Goal: Task Accomplishment & Management: Complete application form

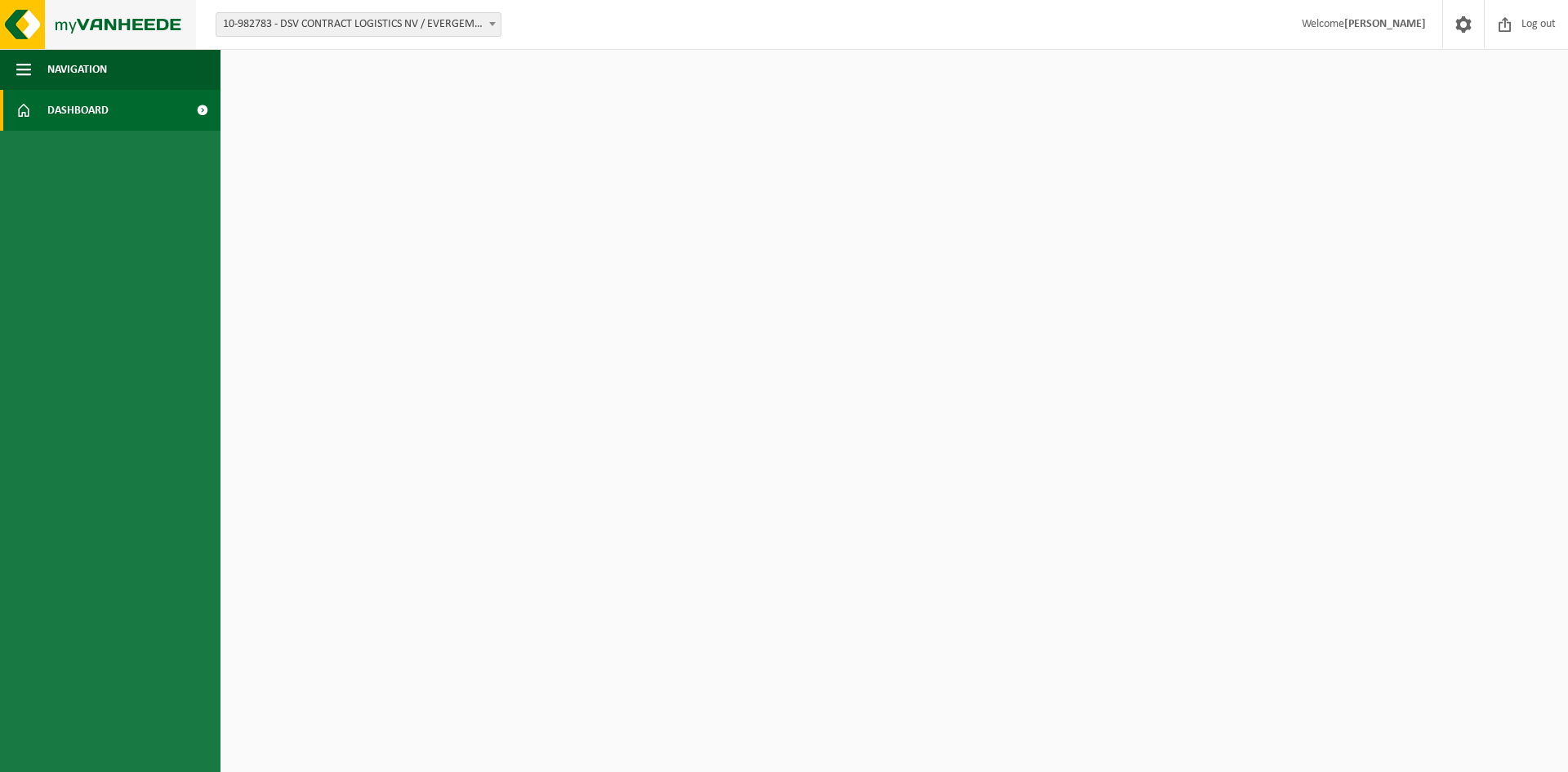
click at [72, 22] on img at bounding box center [97, 24] width 196 height 49
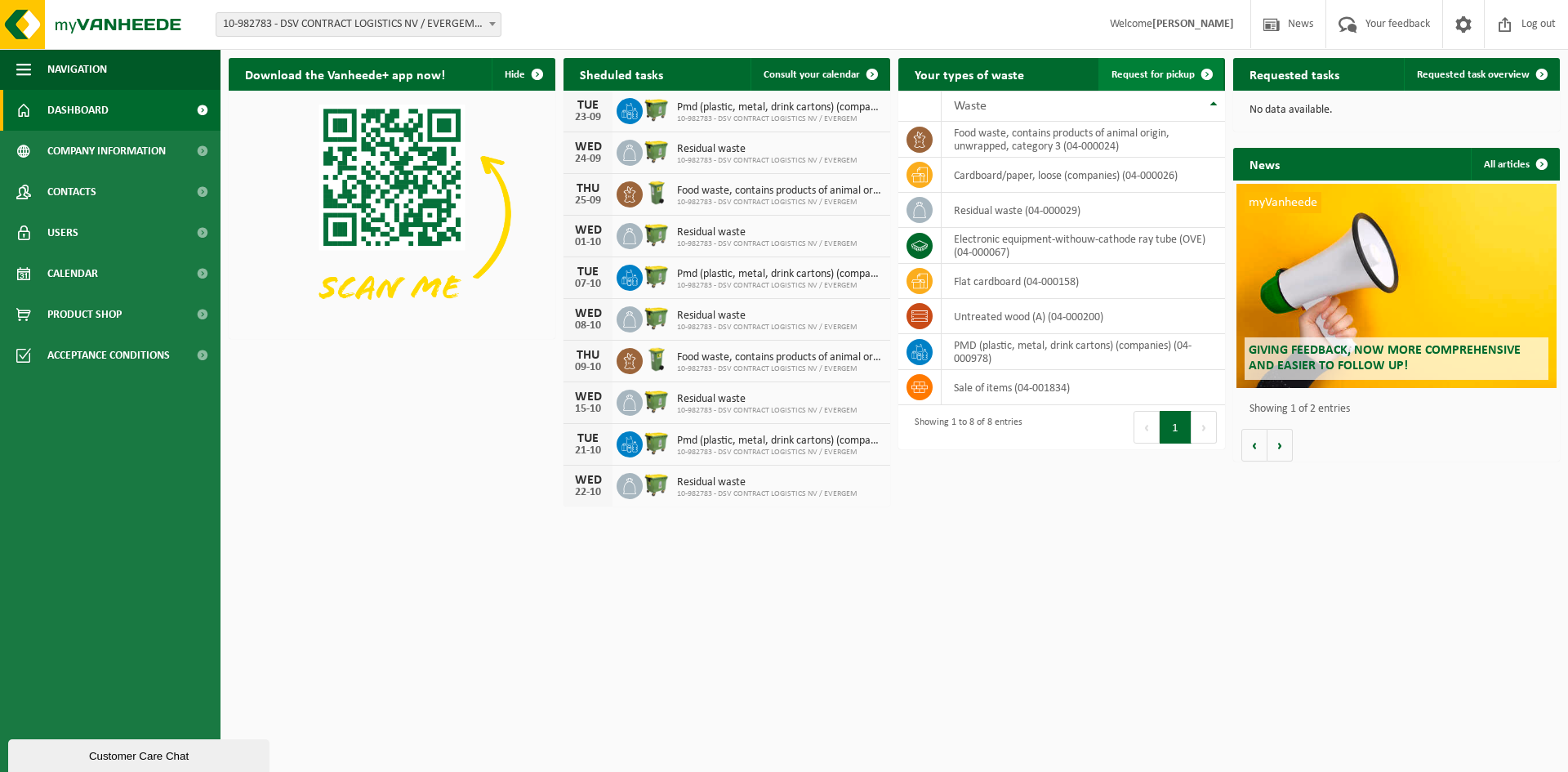
click at [1124, 82] on link "Request for pickup" at bounding box center [1161, 74] width 125 height 33
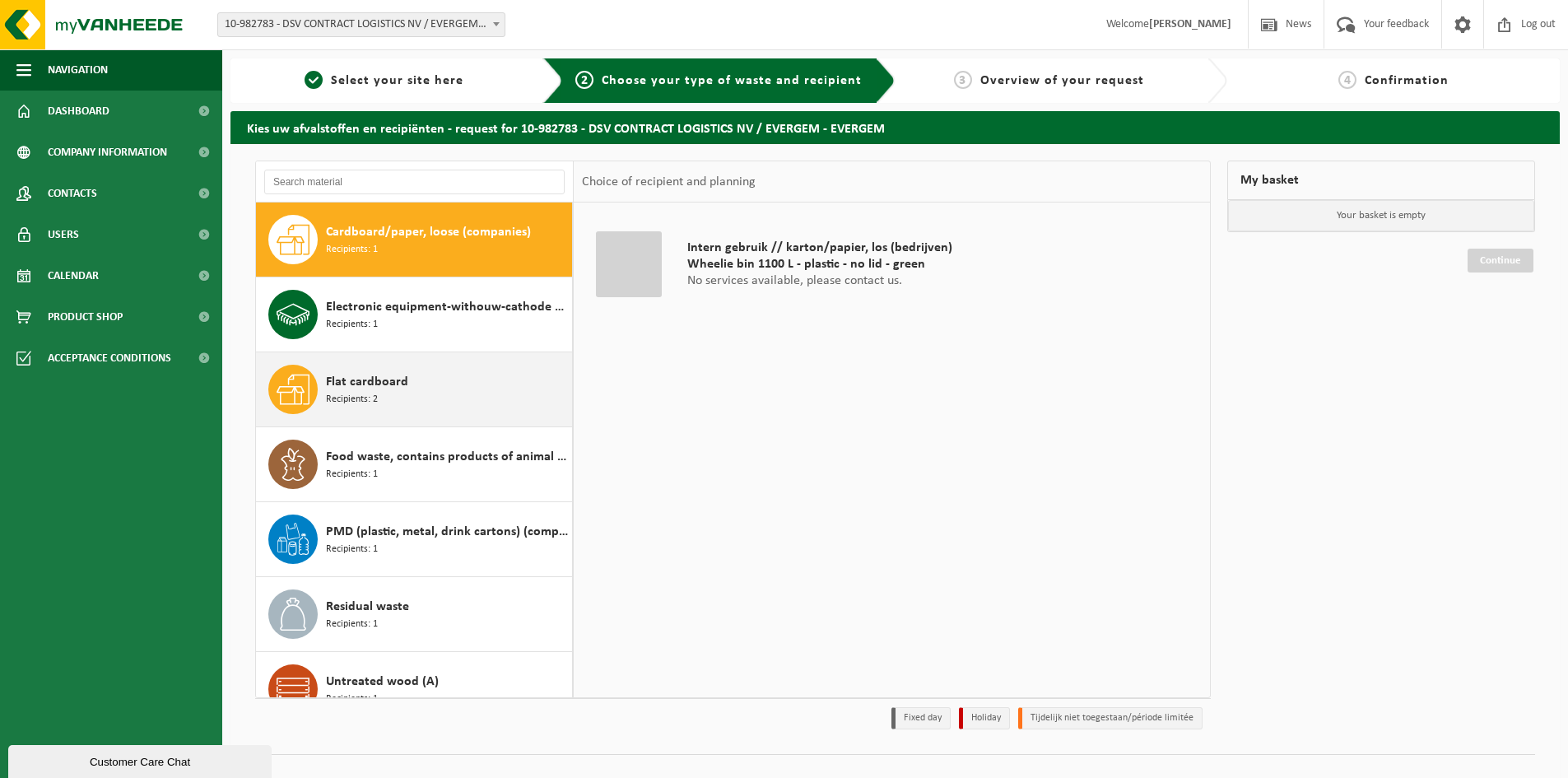
click at [364, 372] on span "Flat cardboard" at bounding box center [367, 382] width 82 height 20
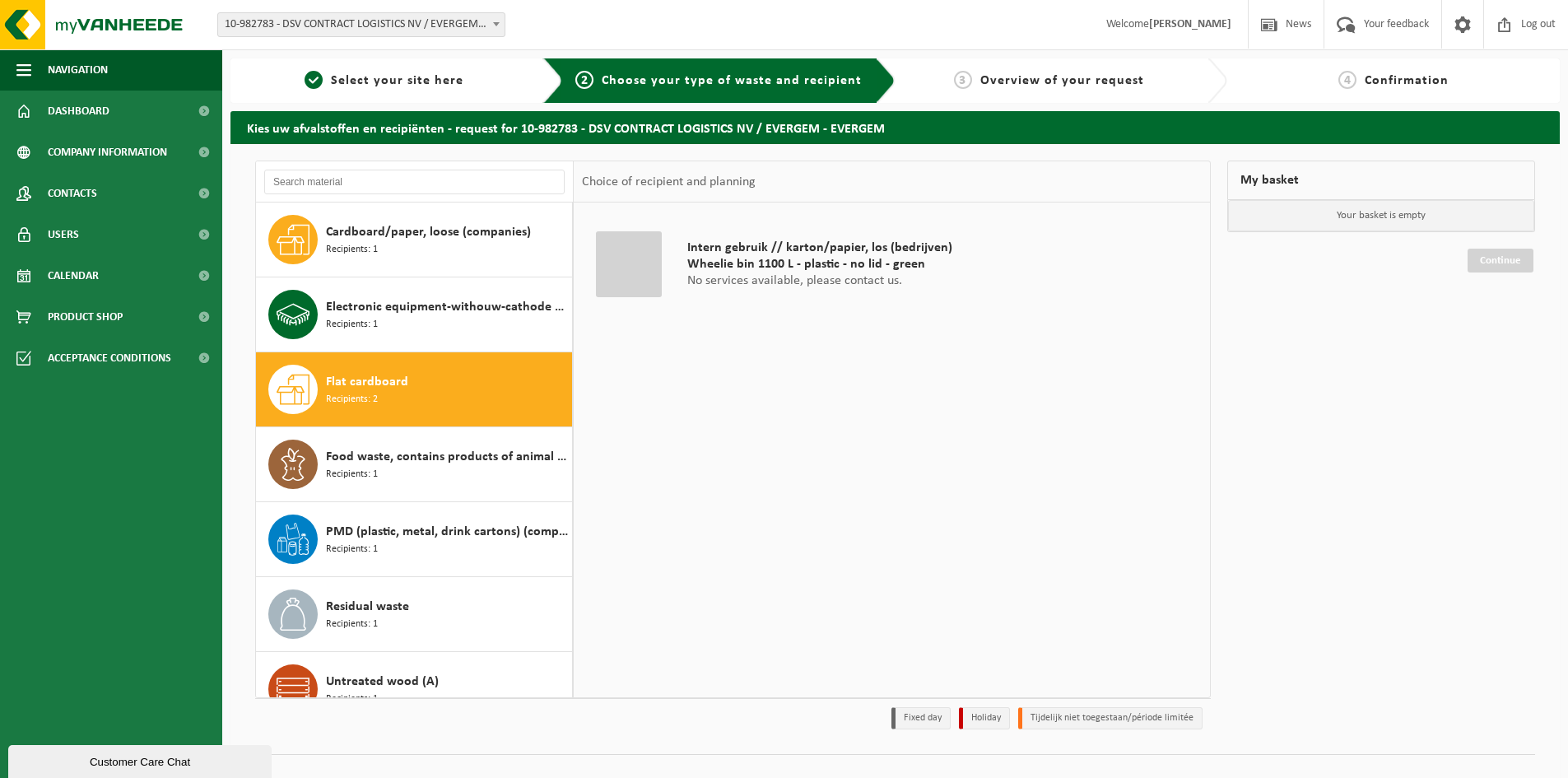
scroll to position [29, 0]
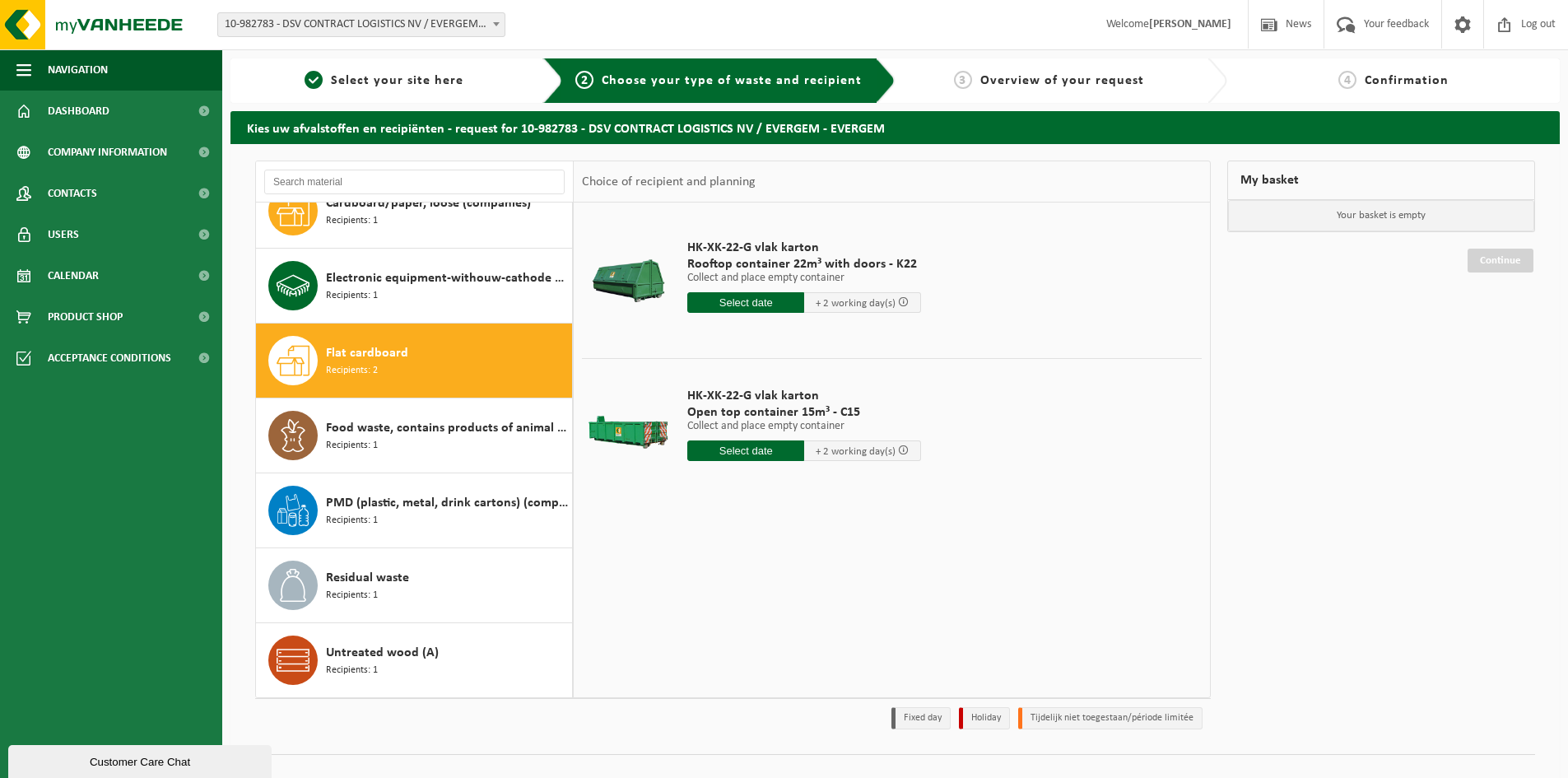
click at [717, 305] on input "text" at bounding box center [745, 302] width 117 height 21
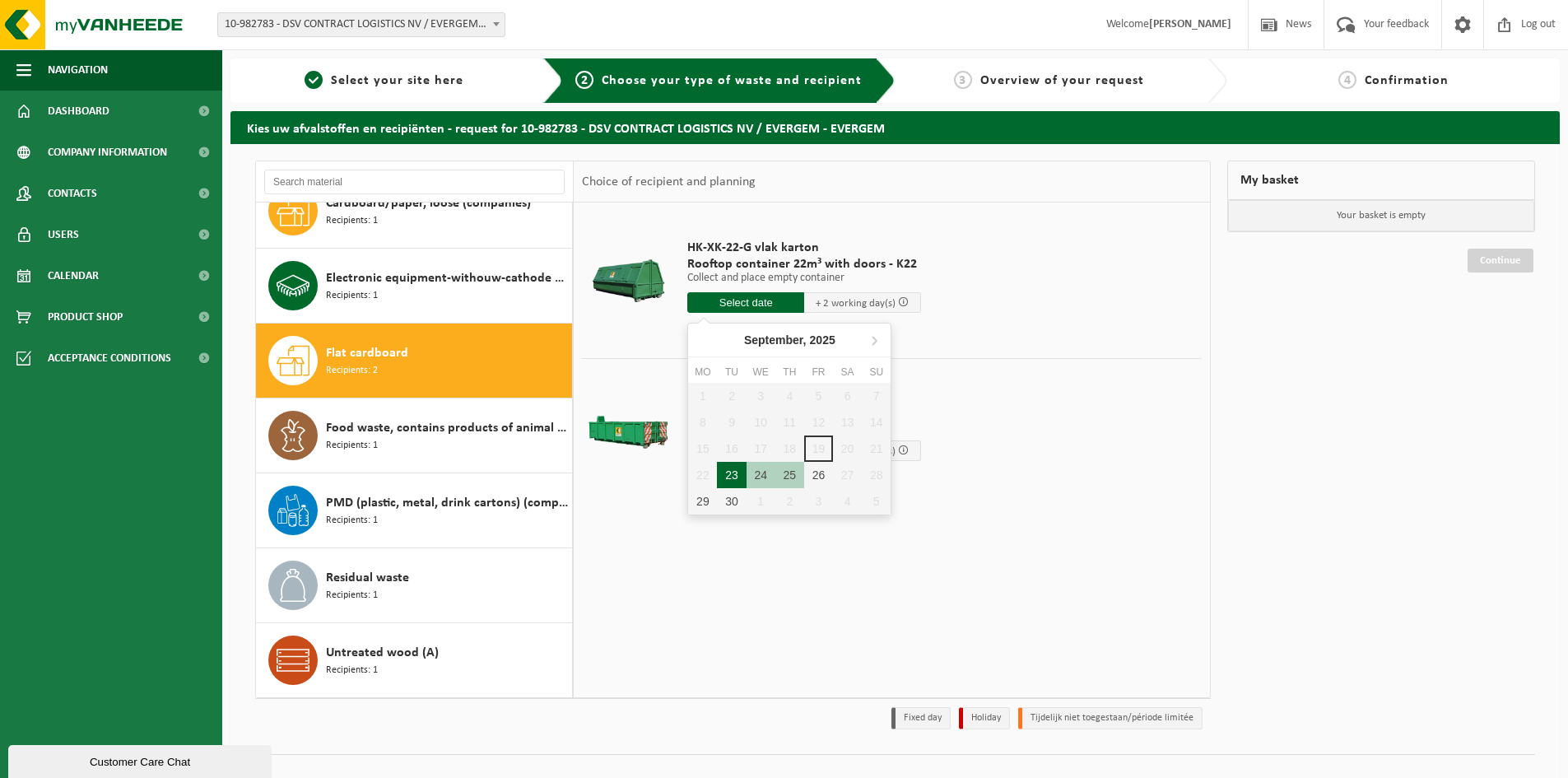
click at [727, 479] on div "23" at bounding box center [732, 475] width 29 height 26
type input "From 2025-09-23"
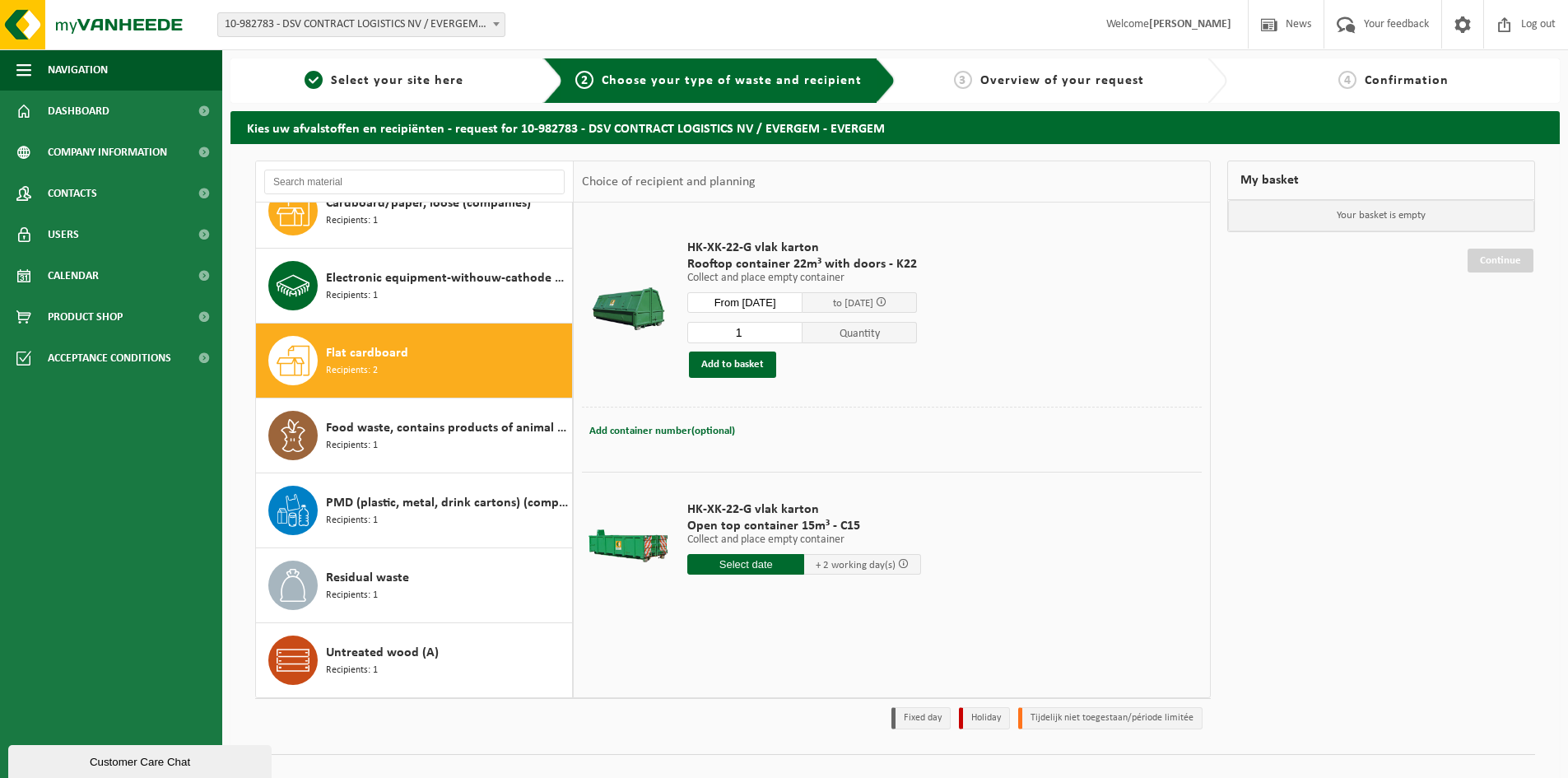
click at [725, 572] on input "text" at bounding box center [745, 565] width 117 height 21
click at [741, 733] on div "23" at bounding box center [732, 736] width 29 height 26
type input "From 2025-09-23"
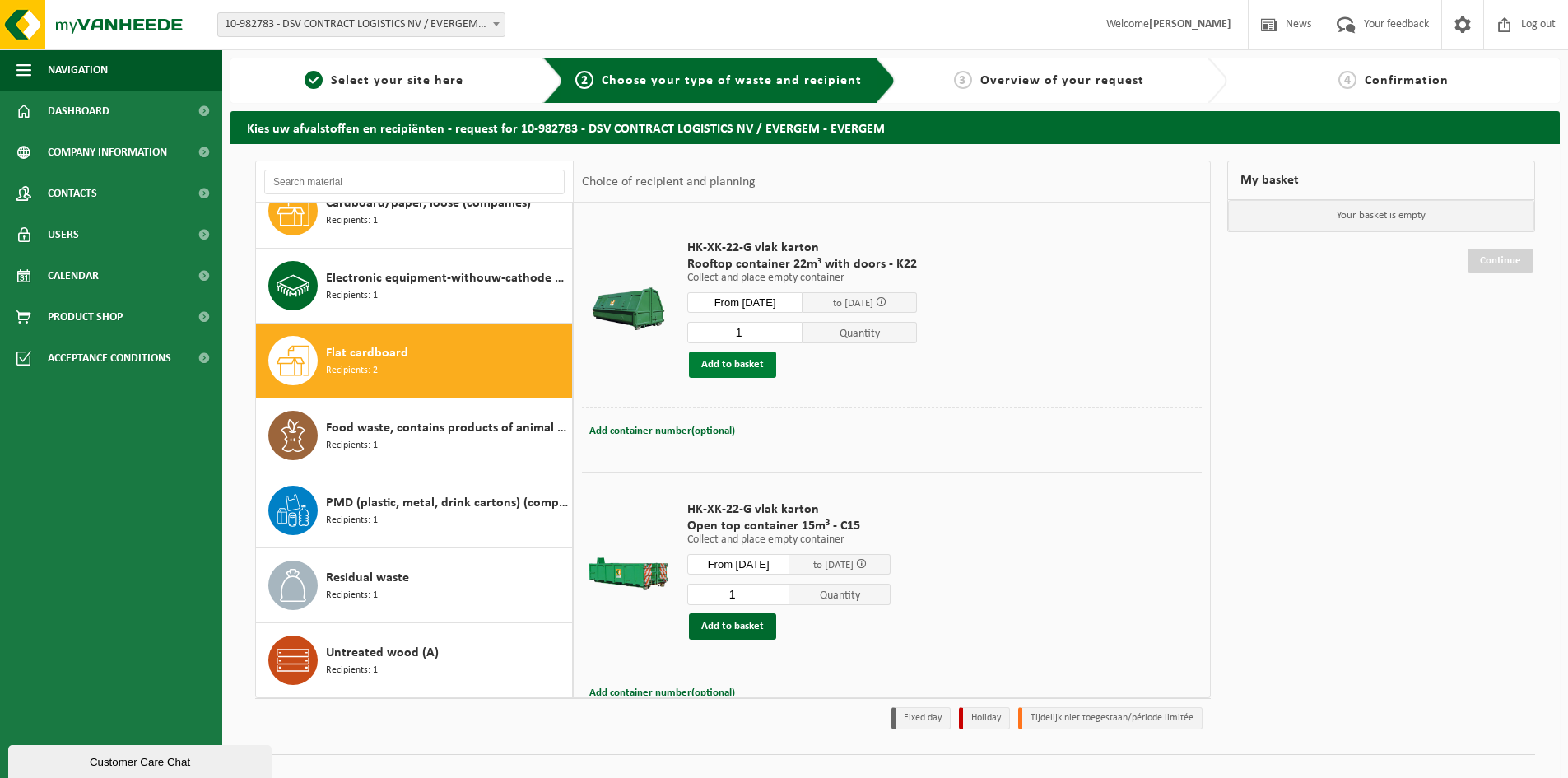
click at [725, 374] on button "Add to basket" at bounding box center [732, 365] width 87 height 26
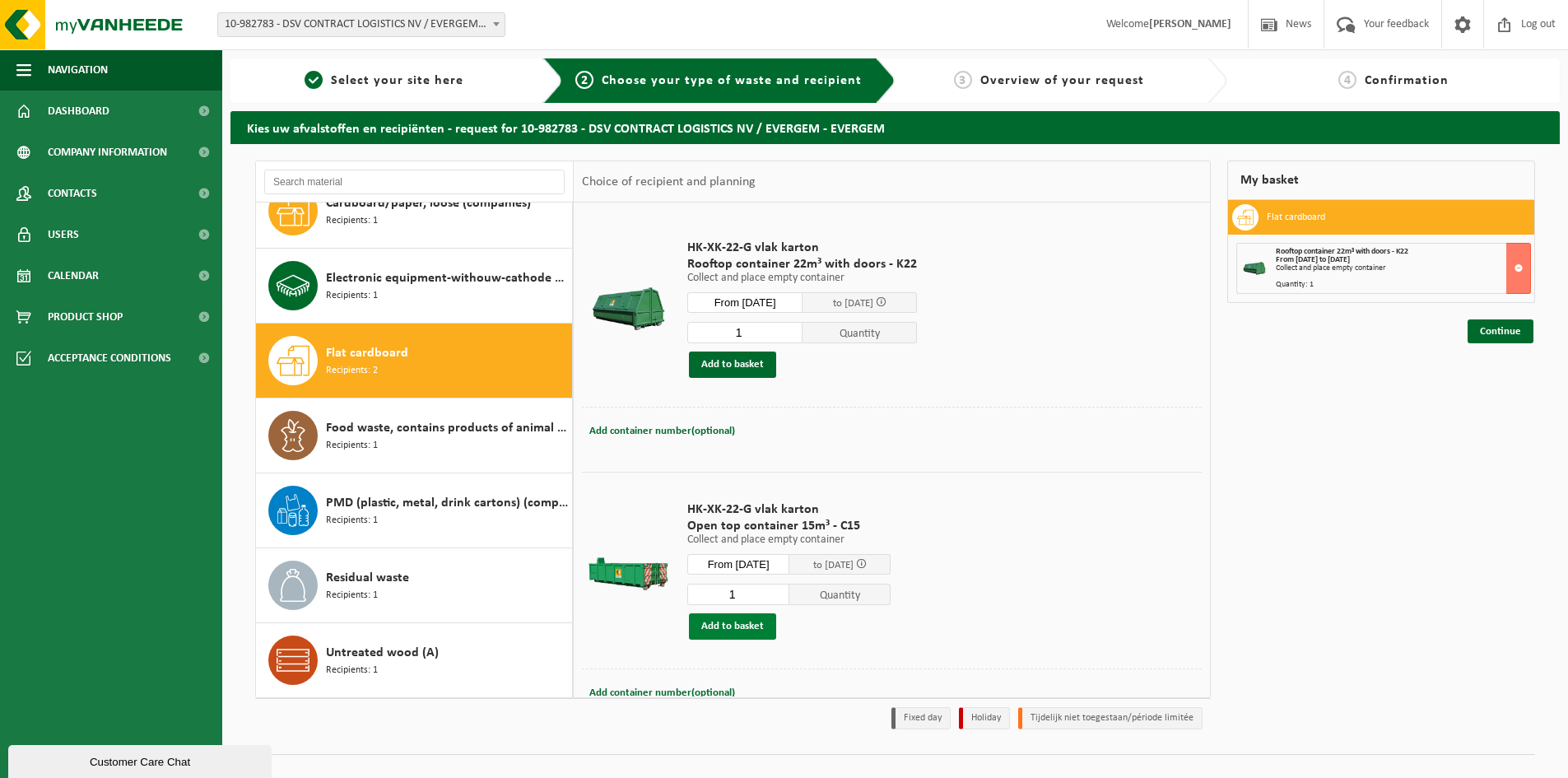
click at [721, 628] on button "Add to basket" at bounding box center [732, 626] width 87 height 26
click at [1499, 391] on link "Continue" at bounding box center [1501, 391] width 66 height 24
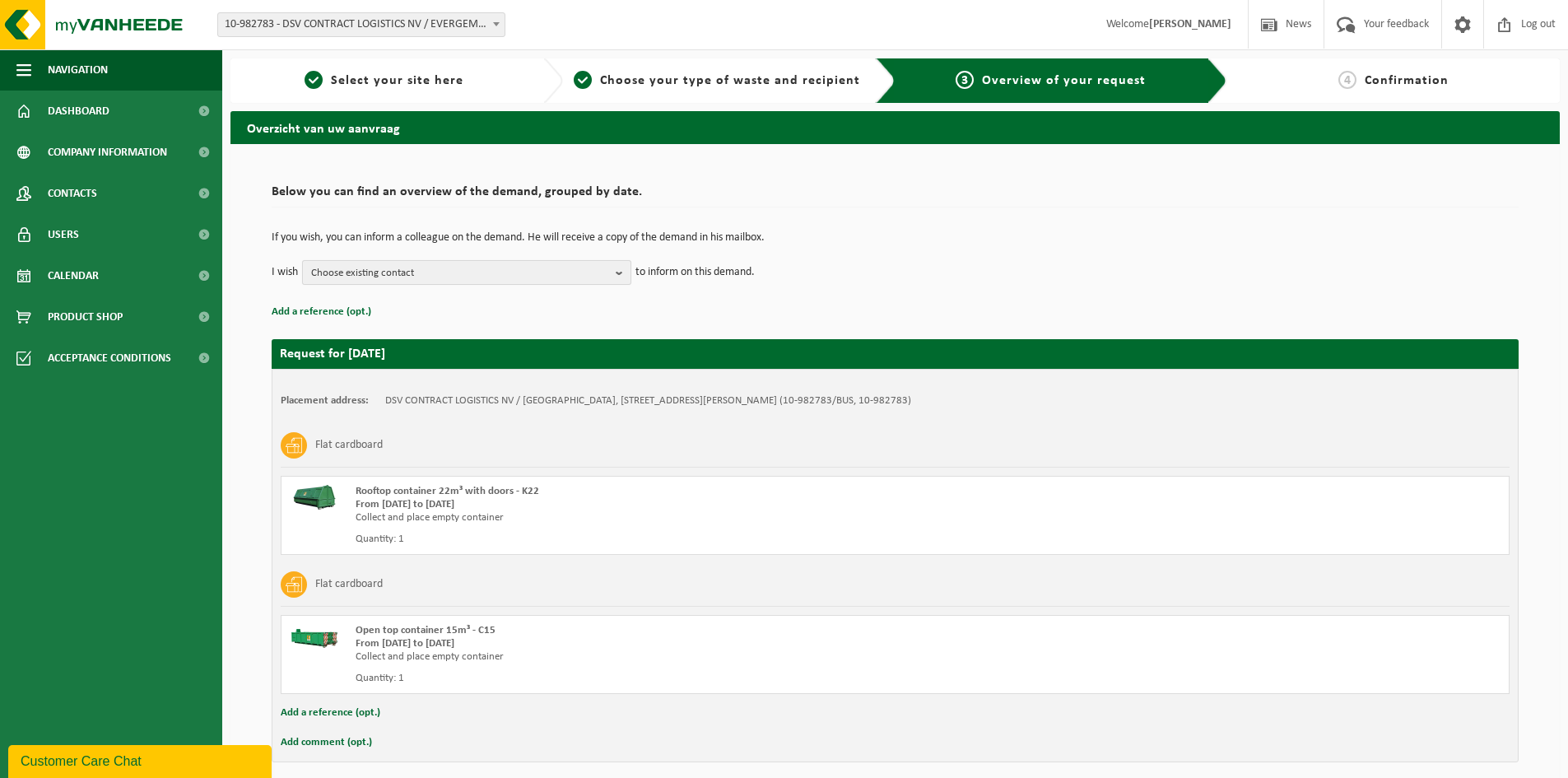
click at [448, 268] on span "Choose existing contact" at bounding box center [460, 273] width 298 height 24
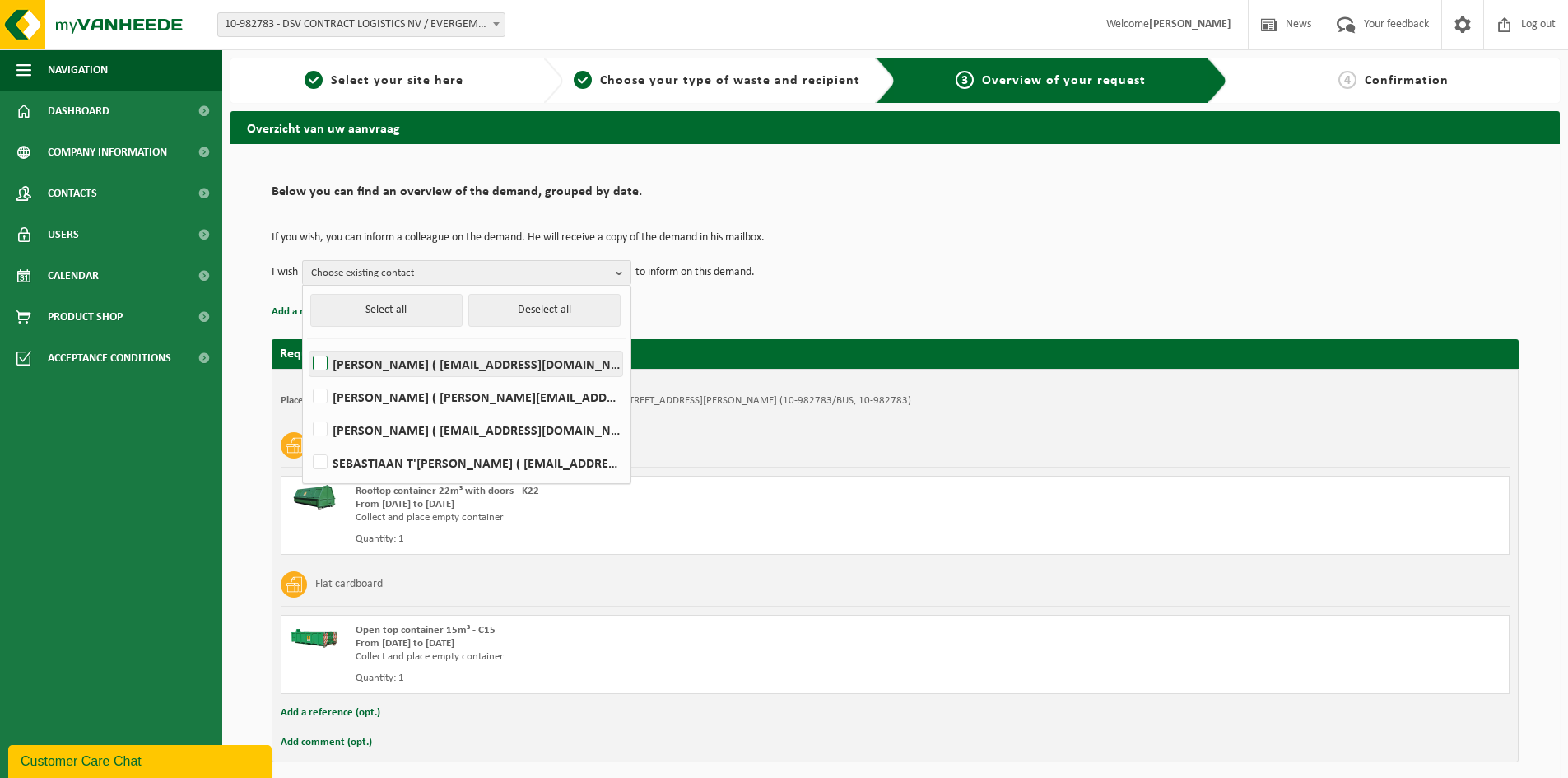
click at [441, 365] on label "Nabahat Abdioglu ( nebahat.akmese@be.dsv.com )" at bounding box center [466, 364] width 312 height 24
click at [307, 344] on input "Nabahat Abdioglu ( nebahat.akmese@be.dsv.com )" at bounding box center [307, 343] width 1 height 1
click at [441, 365] on label "Nabahat Abdioglu ( nebahat.akmese@be.dsv.com )" at bounding box center [466, 364] width 312 height 24
click at [307, 344] on input "Nabahat Abdioglu ( nebahat.akmese@be.dsv.com )" at bounding box center [307, 343] width 1 height 1
click at [441, 365] on label "Nabahat Abdioglu ( nebahat.akmese@be.dsv.com )" at bounding box center [466, 364] width 312 height 24
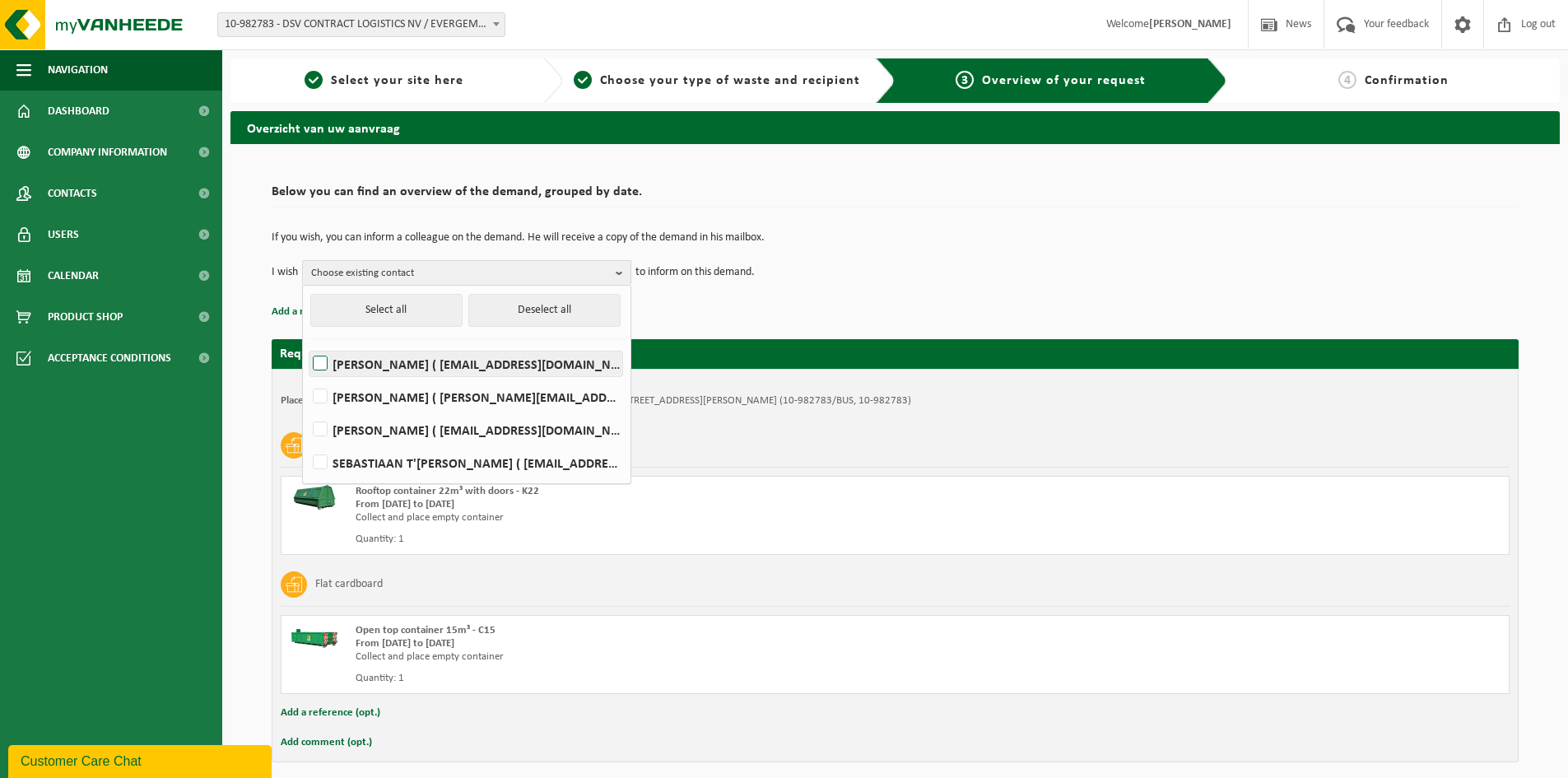
click at [307, 344] on input "Nabahat Abdioglu ( nebahat.akmese@be.dsv.com )" at bounding box center [307, 343] width 1 height 1
checkbox input "true"
click at [887, 318] on p "Add a reference (opt.)" at bounding box center [894, 312] width 1247 height 21
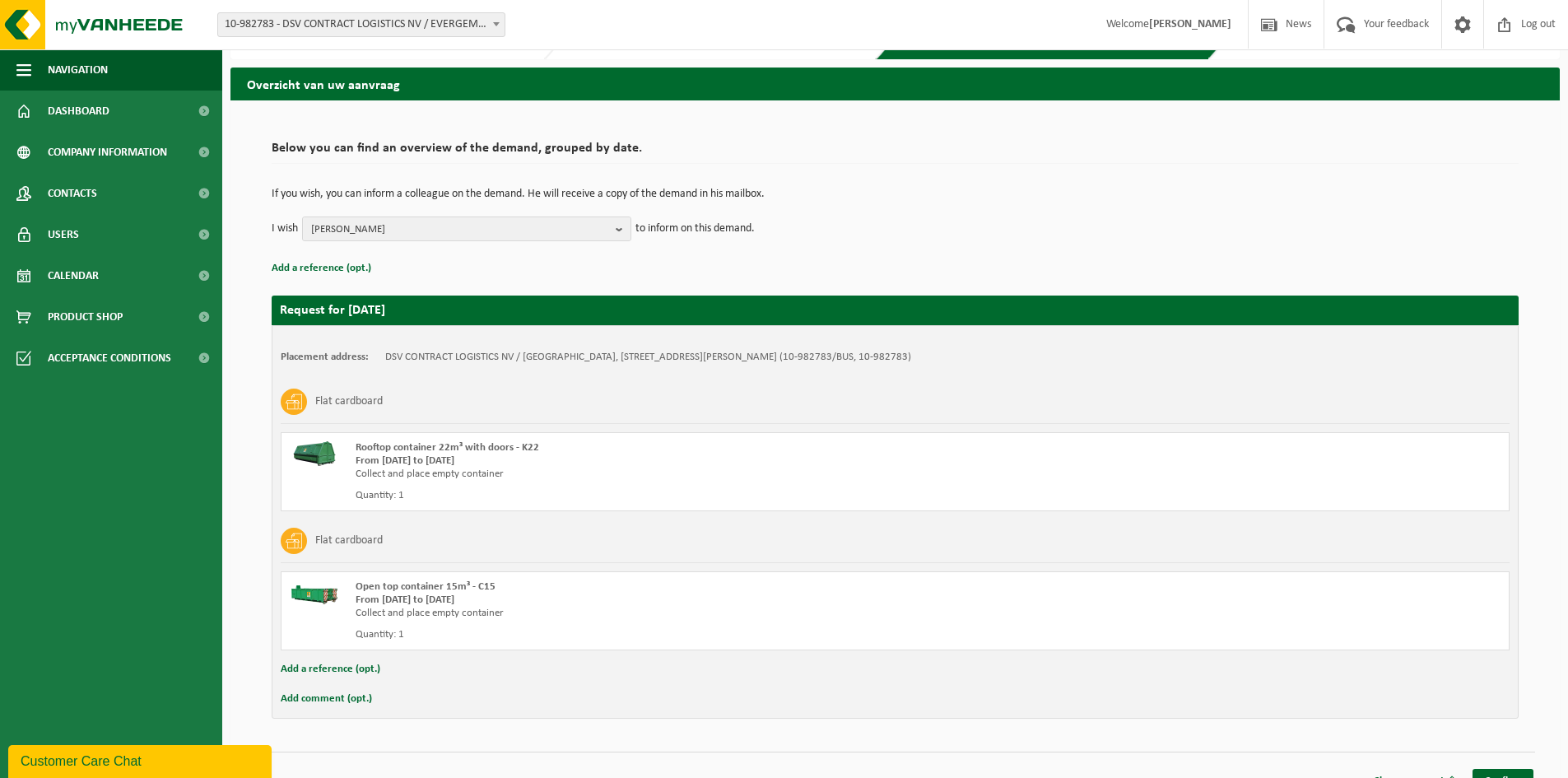
scroll to position [67, 0]
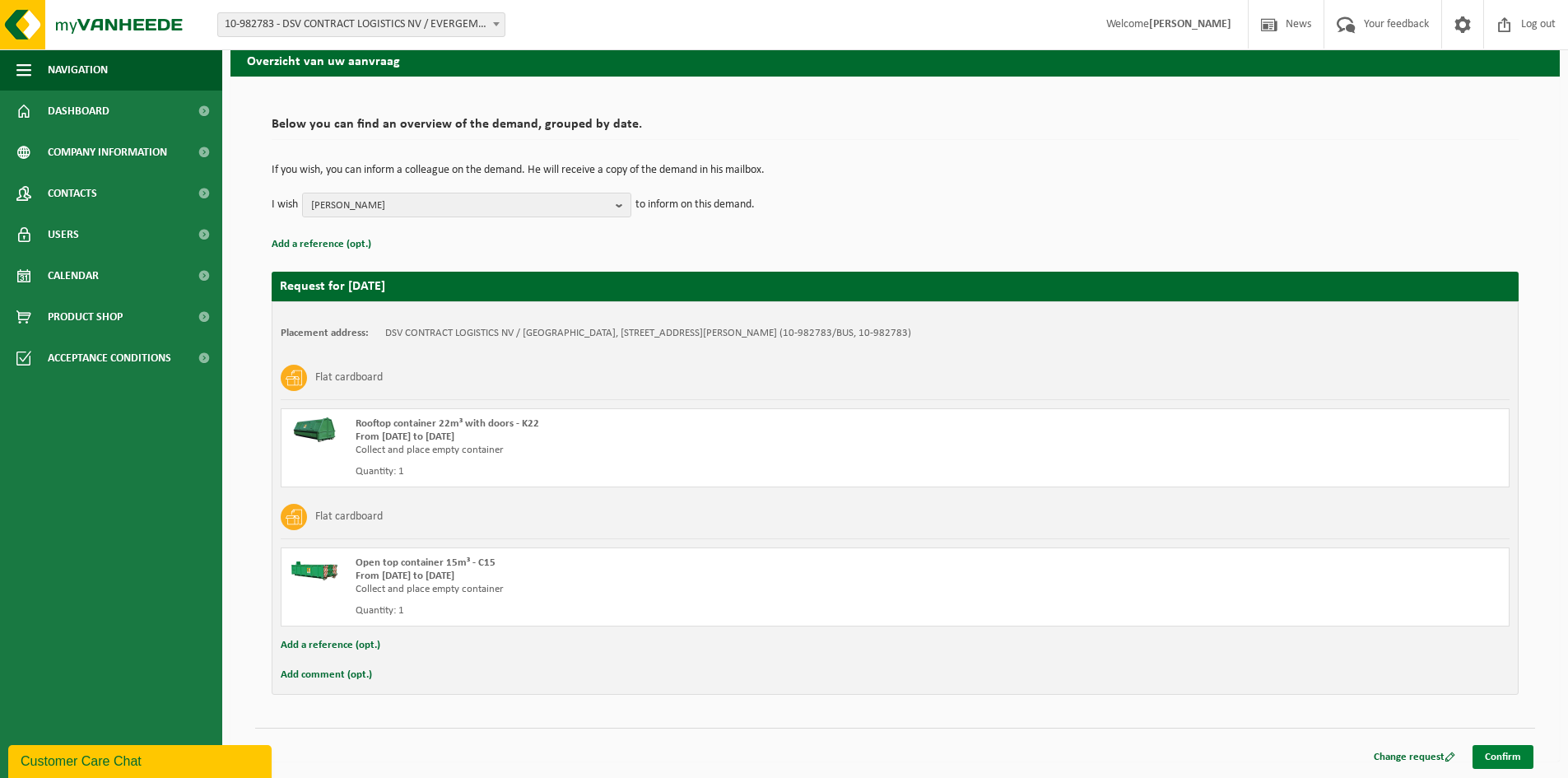
click at [1487, 749] on link "Confirm" at bounding box center [1503, 757] width 61 height 24
